Goal: Transaction & Acquisition: Subscribe to service/newsletter

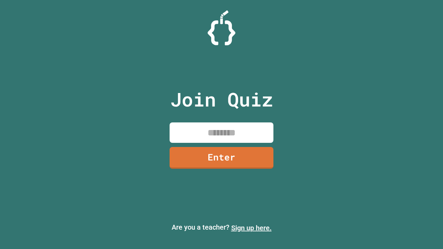
click at [251, 228] on link "Sign up here." at bounding box center [251, 228] width 40 height 8
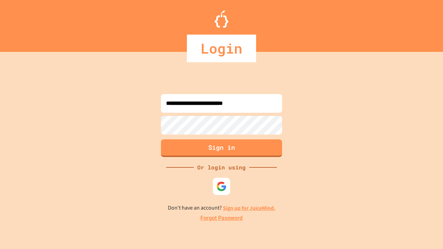
type input "**********"
